Goal: Information Seeking & Learning: Learn about a topic

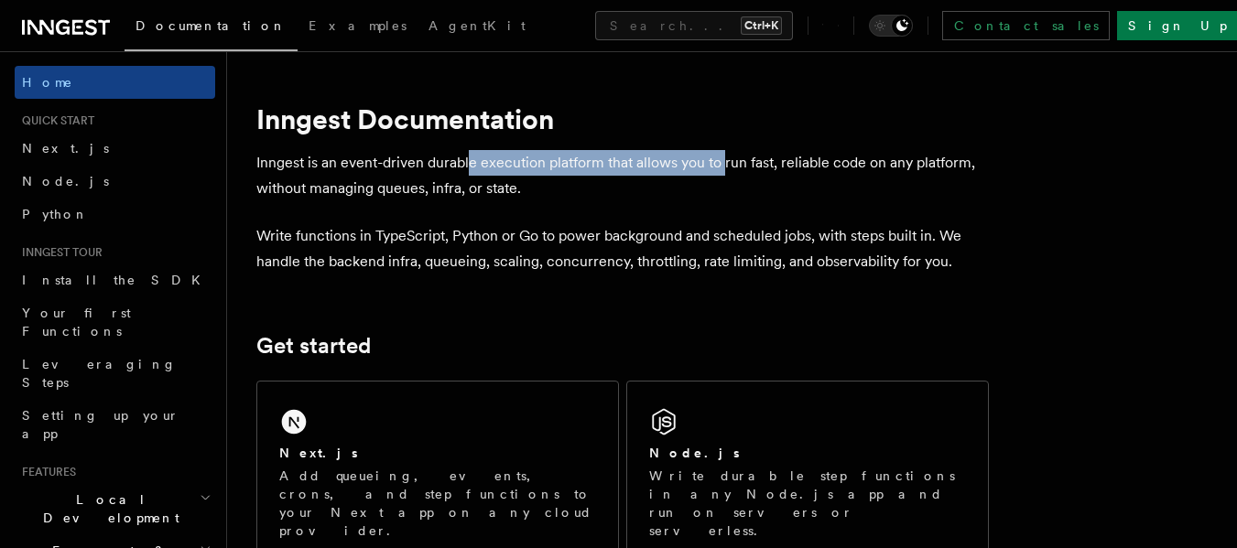
drag, startPoint x: 470, startPoint y: 152, endPoint x: 725, endPoint y: 151, distance: 255.4
click at [725, 151] on p "Inngest is an event-driven durable execution platform that allows you to run fa…" at bounding box center [622, 175] width 732 height 51
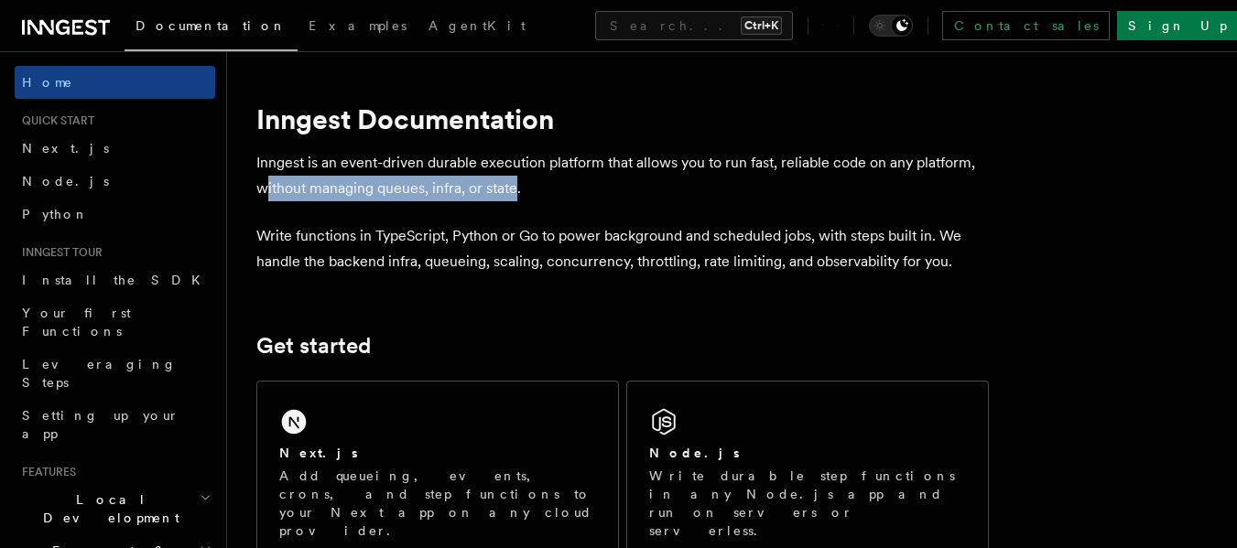
drag, startPoint x: 266, startPoint y: 190, endPoint x: 517, endPoint y: 177, distance: 251.2
click at [517, 177] on p "Inngest is an event-driven durable execution platform that allows you to run fa…" at bounding box center [622, 175] width 732 height 51
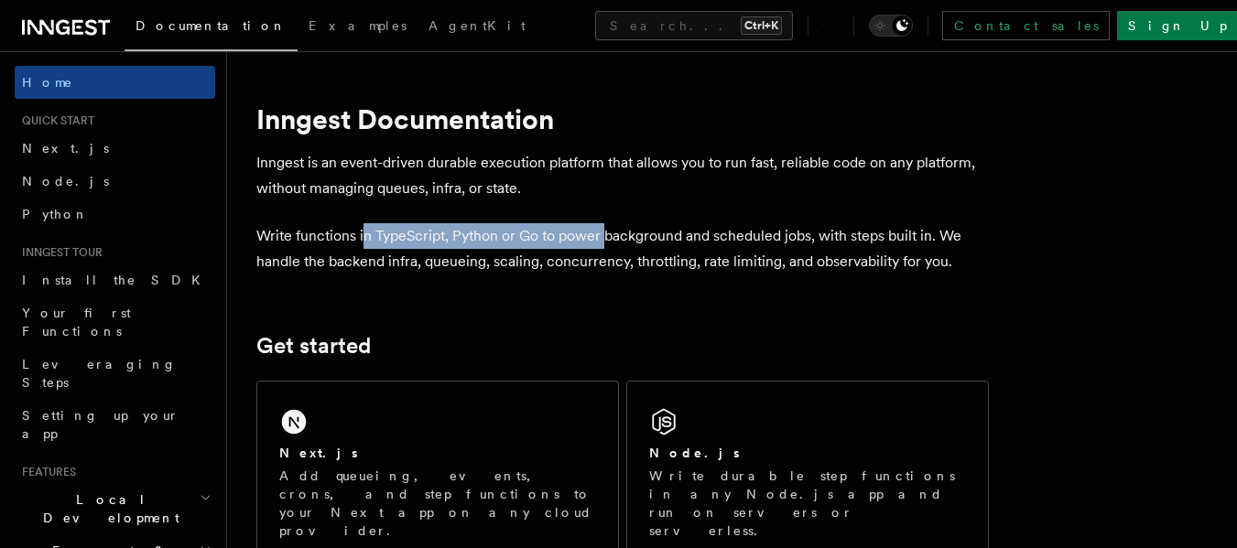
drag, startPoint x: 364, startPoint y: 240, endPoint x: 642, endPoint y: 232, distance: 277.4
click at [638, 232] on p "Write functions in TypeScript, Python or Go to power background and scheduled j…" at bounding box center [622, 248] width 732 height 51
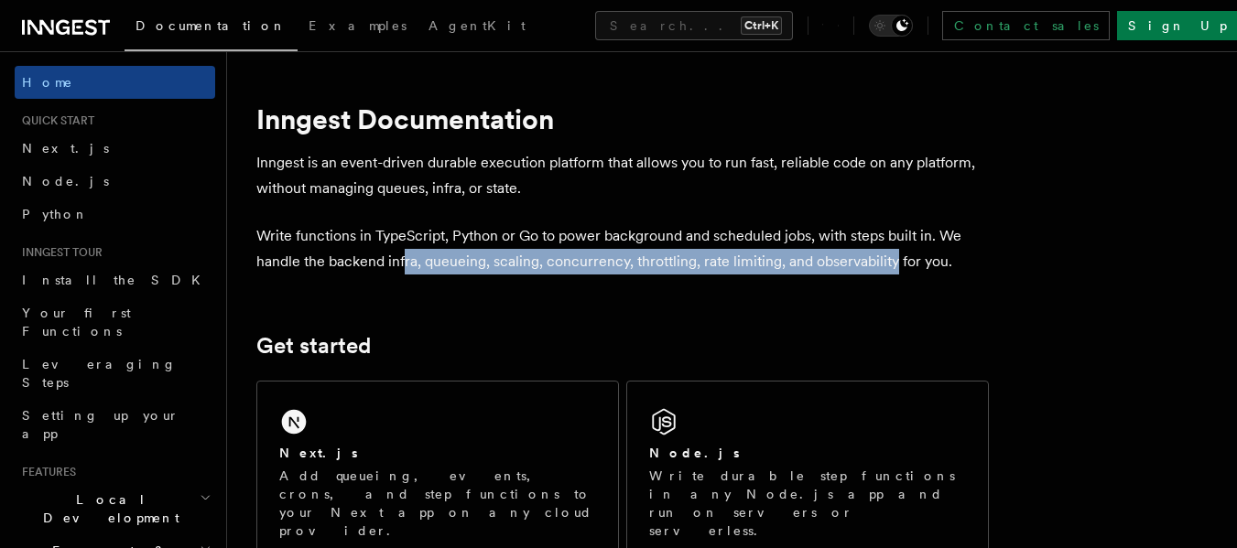
drag, startPoint x: 403, startPoint y: 268, endPoint x: 894, endPoint y: 251, distance: 491.8
click at [894, 251] on p "Write functions in TypeScript, Python or Go to power background and scheduled j…" at bounding box center [622, 248] width 732 height 51
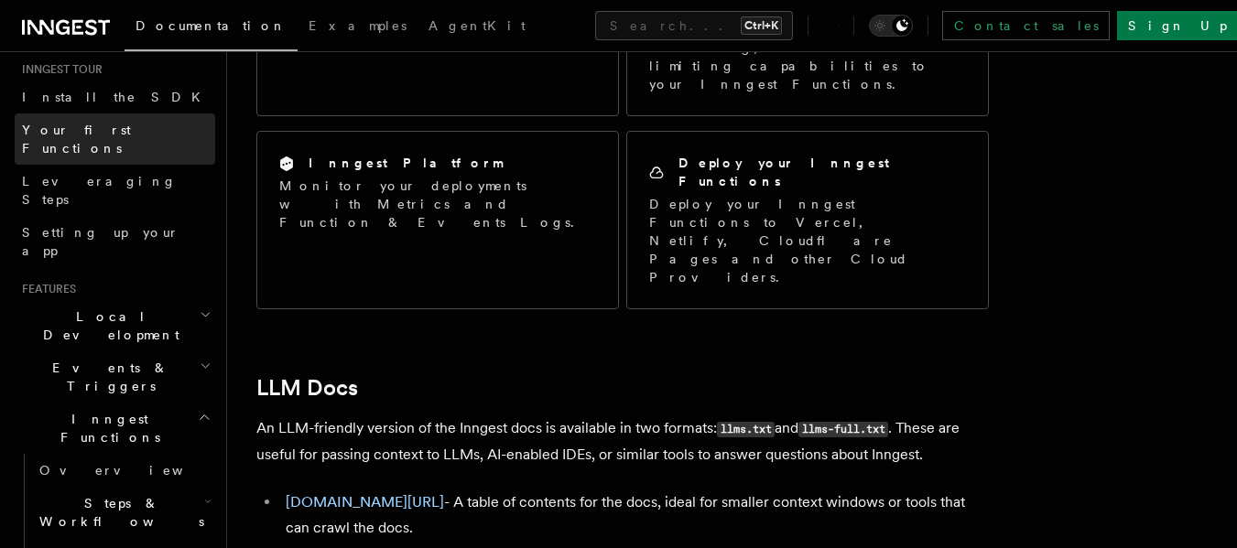
scroll to position [275, 0]
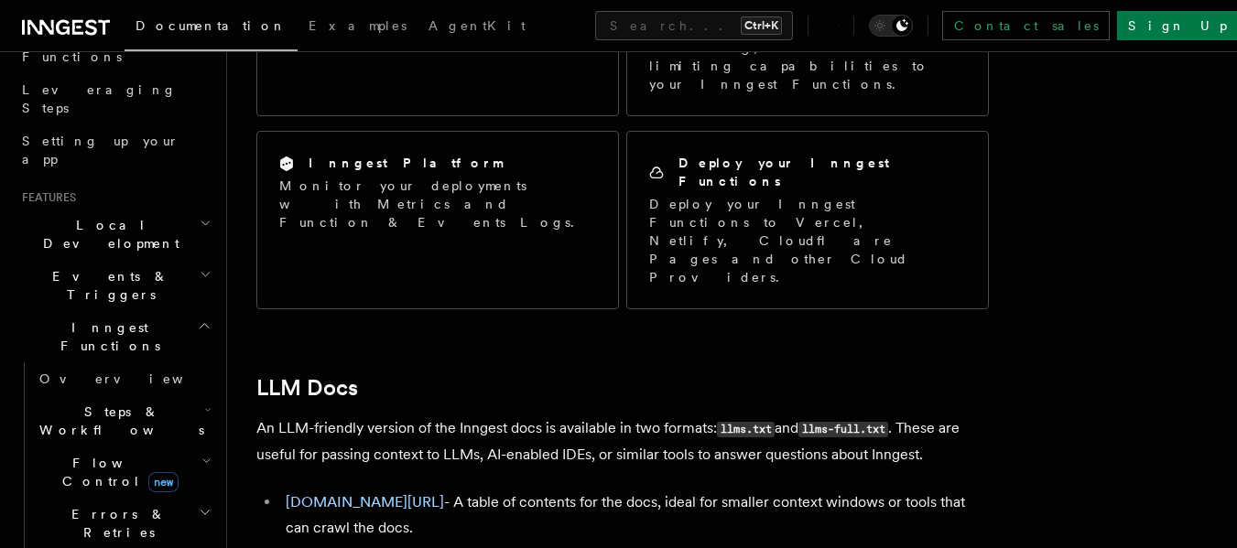
click at [200, 324] on icon "button" at bounding box center [204, 326] width 8 height 5
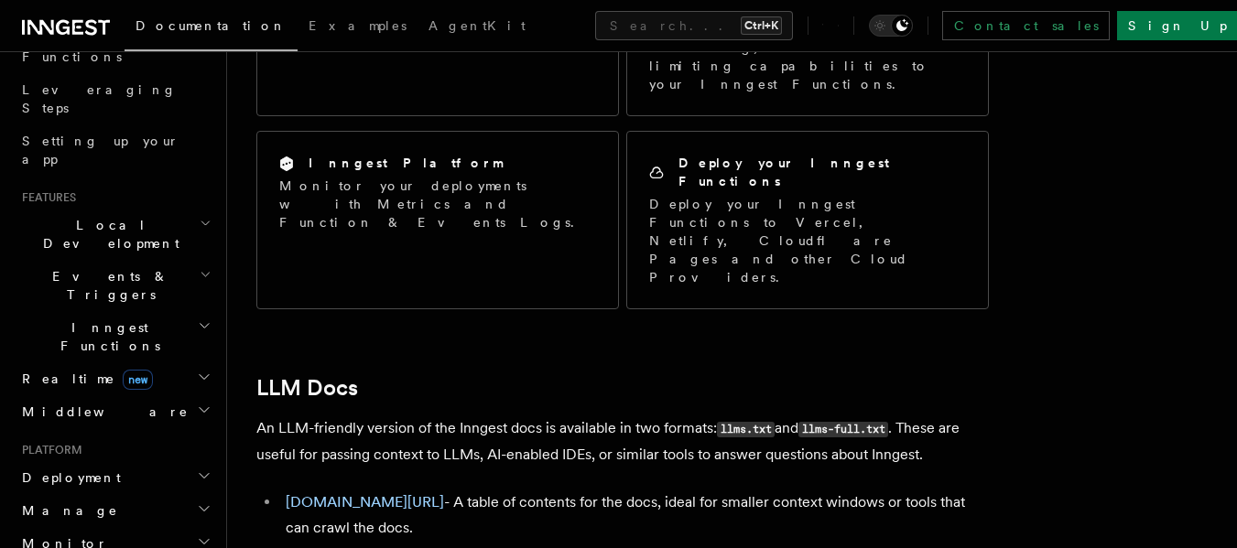
click at [130, 216] on span "Local Development" at bounding box center [107, 234] width 185 height 37
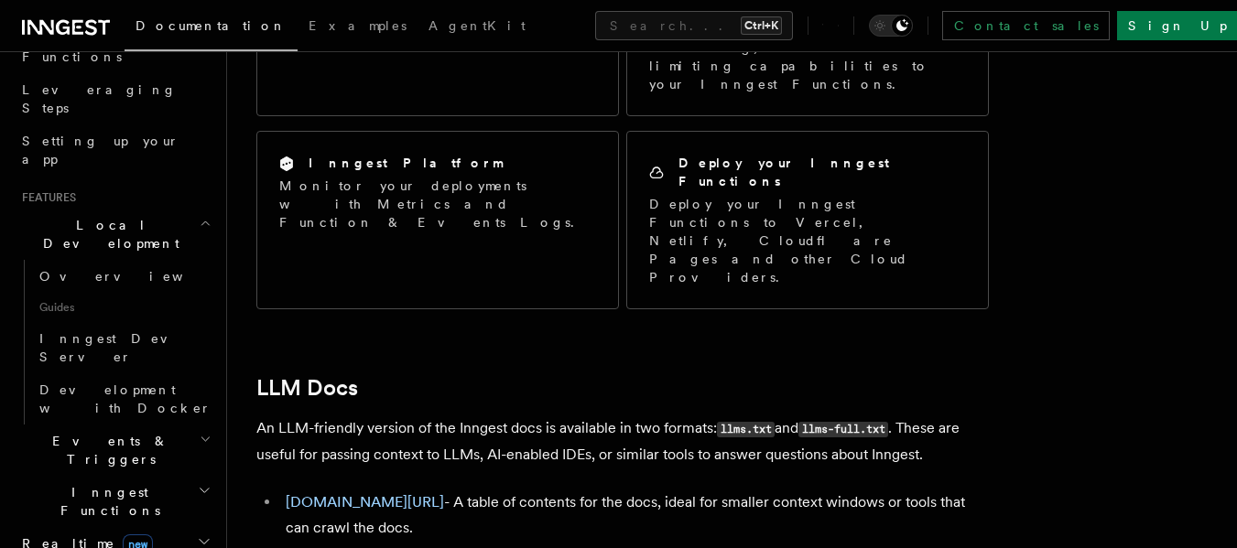
click at [81, 432] on span "Events & Triggers" at bounding box center [107, 450] width 185 height 37
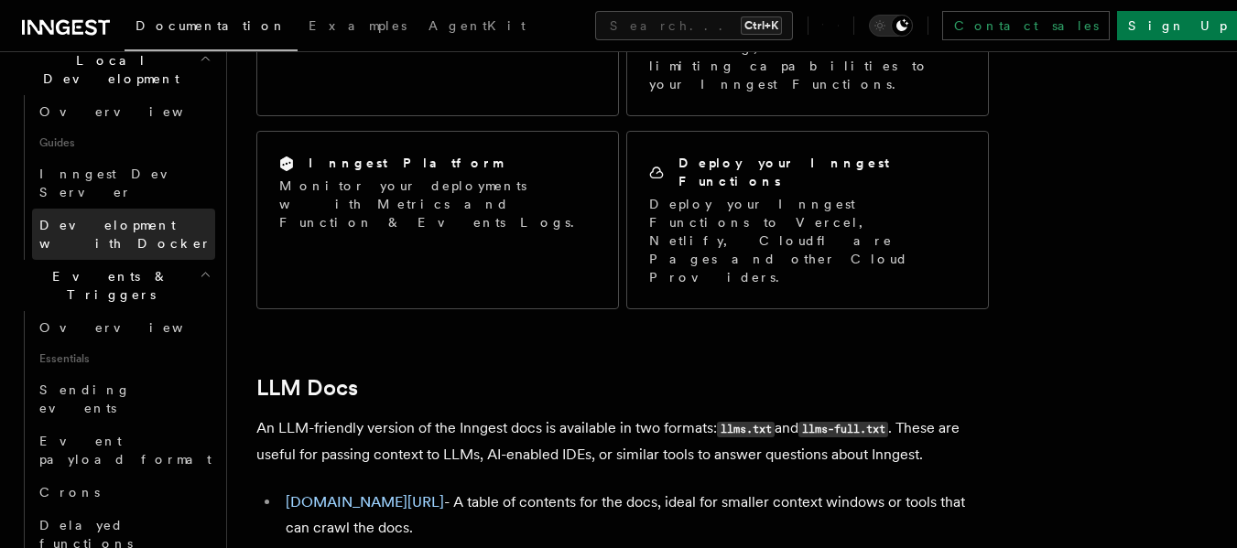
scroll to position [458, 0]
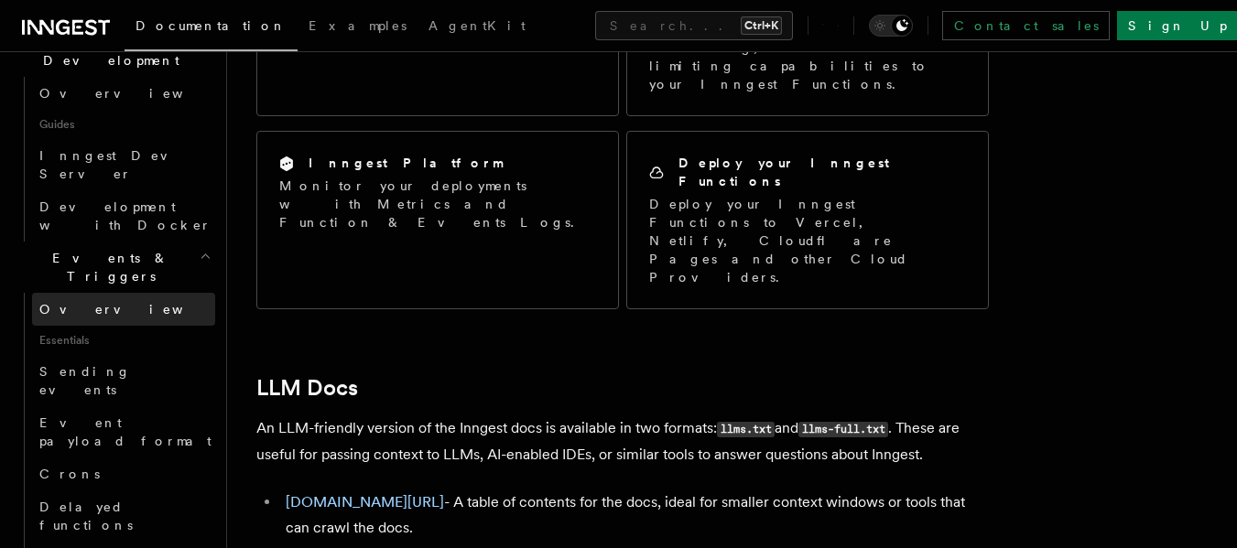
click at [94, 302] on span "Overview" at bounding box center [133, 309] width 189 height 15
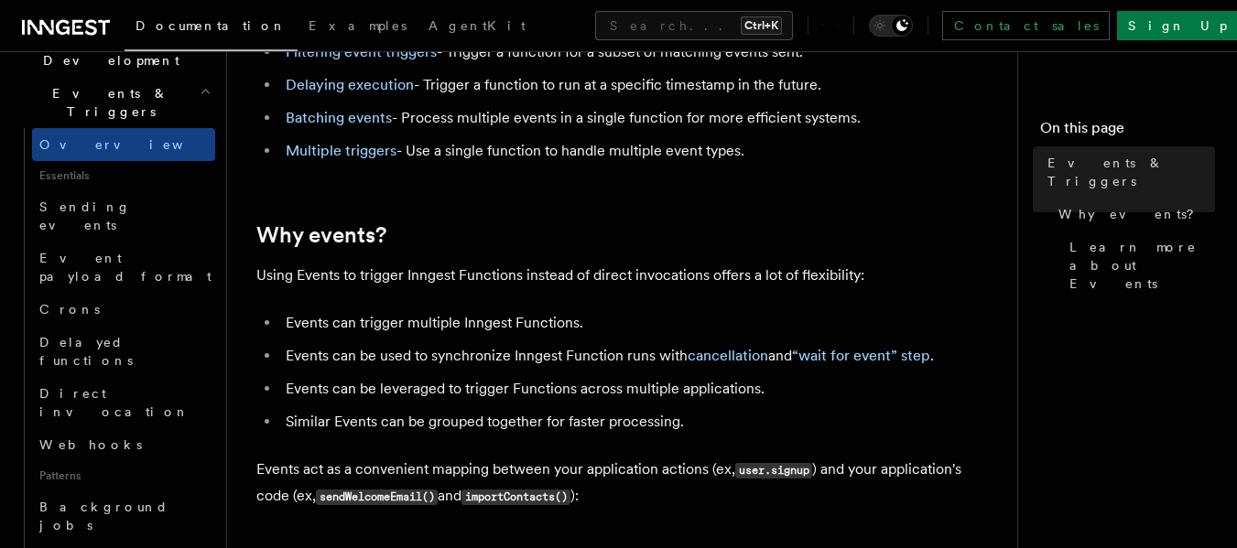
scroll to position [549, 0]
